Goal: Check status: Check status

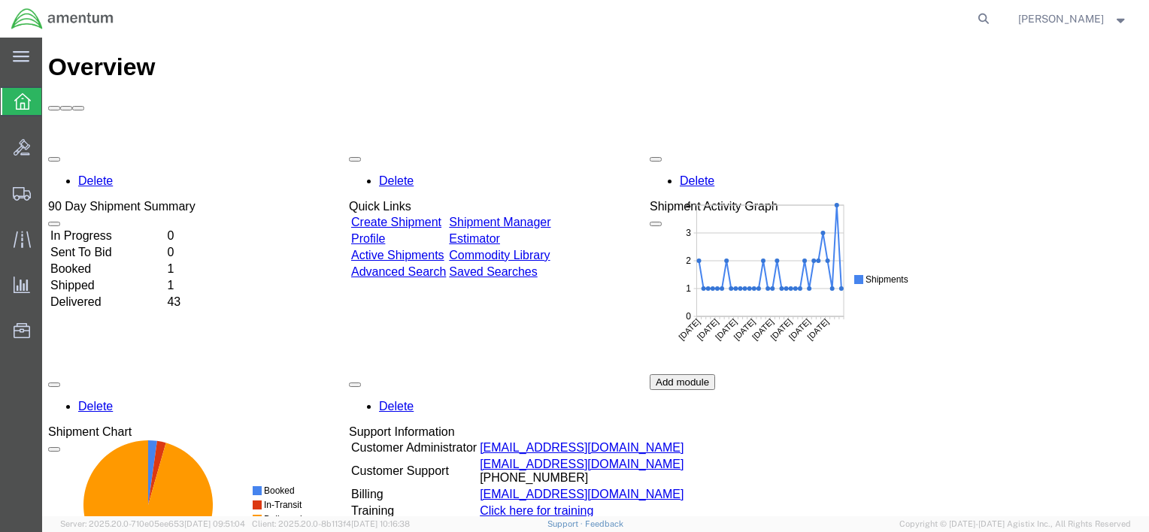
click at [23, 96] on icon at bounding box center [22, 101] width 17 height 17
click at [97, 278] on td "Shipped" at bounding box center [107, 285] width 115 height 15
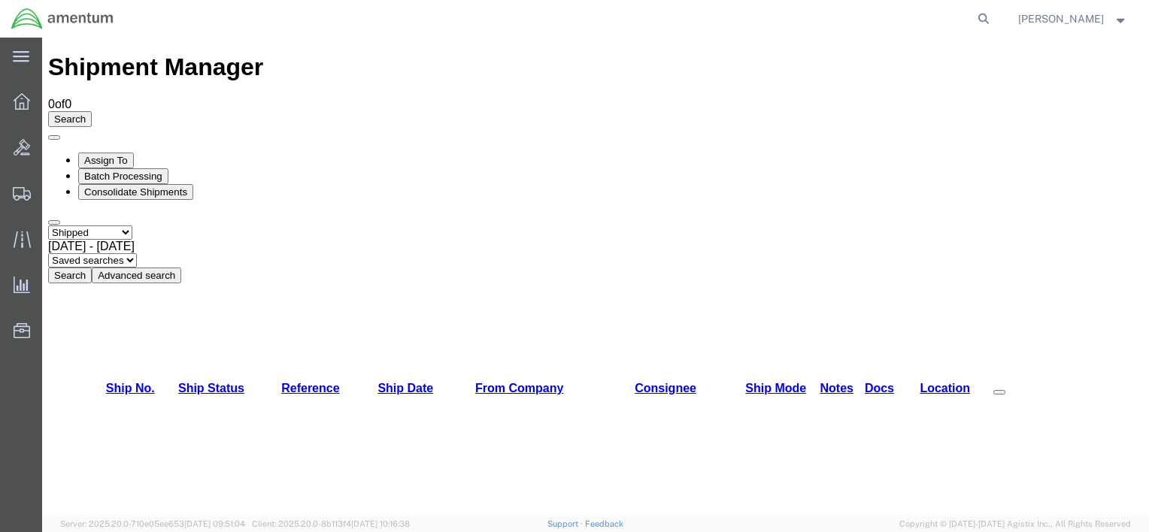
click at [92, 268] on button "Search" at bounding box center [70, 276] width 44 height 16
click at [132, 226] on select "Select status Active All Shipments Approved Booked Canceled Delivered Denied Ne…" at bounding box center [90, 233] width 84 height 14
select select "ALL"
click at [48, 226] on select "Select status Active All Shipments Approved Booked Canceled Delivered Denied Ne…" at bounding box center [90, 233] width 84 height 14
click at [92, 268] on button "Search" at bounding box center [70, 276] width 44 height 16
